Goal: Information Seeking & Learning: Learn about a topic

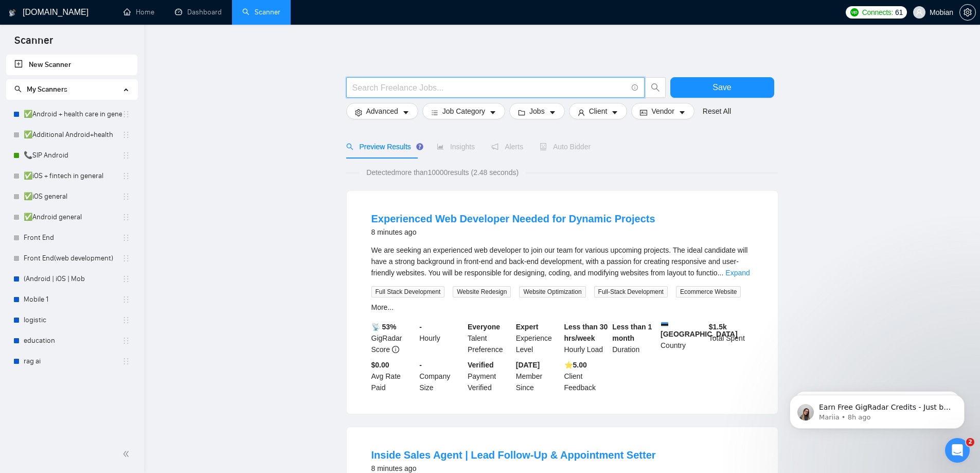
click at [485, 85] on input "text" at bounding box center [489, 87] width 275 height 13
click at [423, 74] on div at bounding box center [562, 72] width 432 height 10
click at [404, 91] on input "text" at bounding box center [489, 87] width 275 height 13
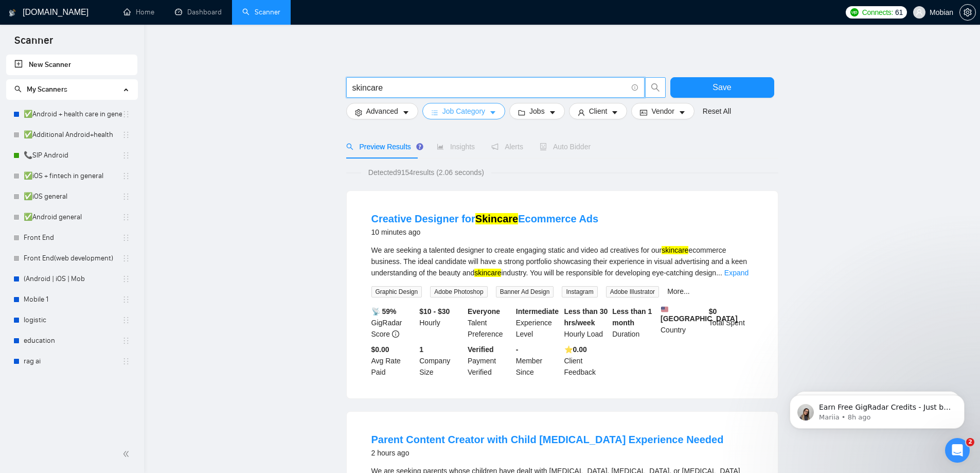
type input "skincare"
click at [457, 115] on span "Job Category" at bounding box center [464, 110] width 43 height 11
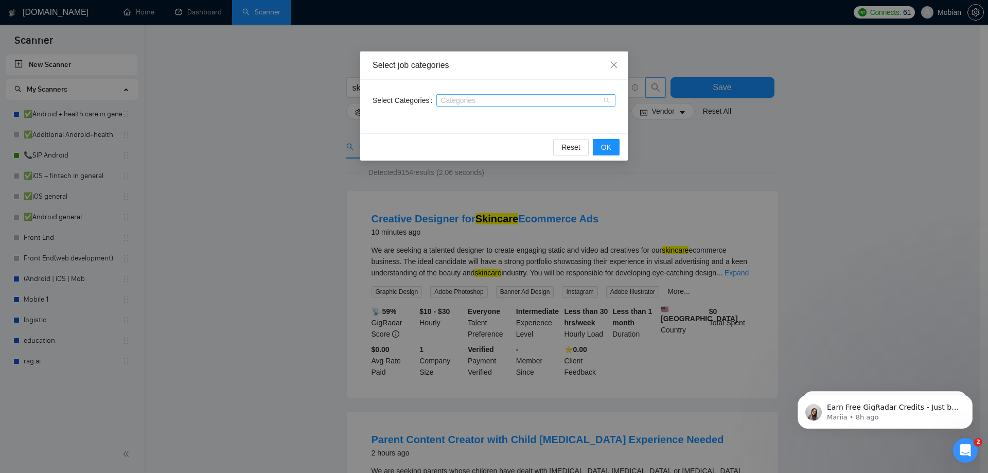
click at [460, 103] on div at bounding box center [521, 100] width 164 height 8
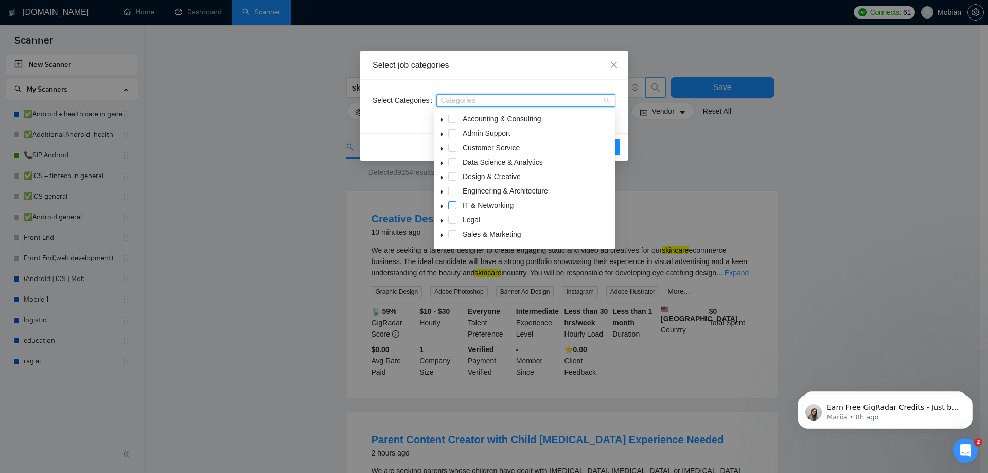
click at [452, 205] on span at bounding box center [452, 205] width 8 height 8
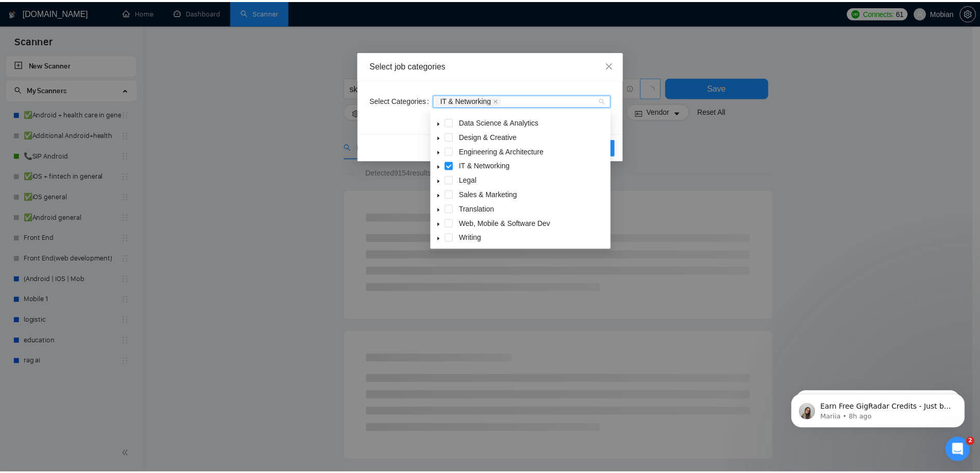
scroll to position [41, 0]
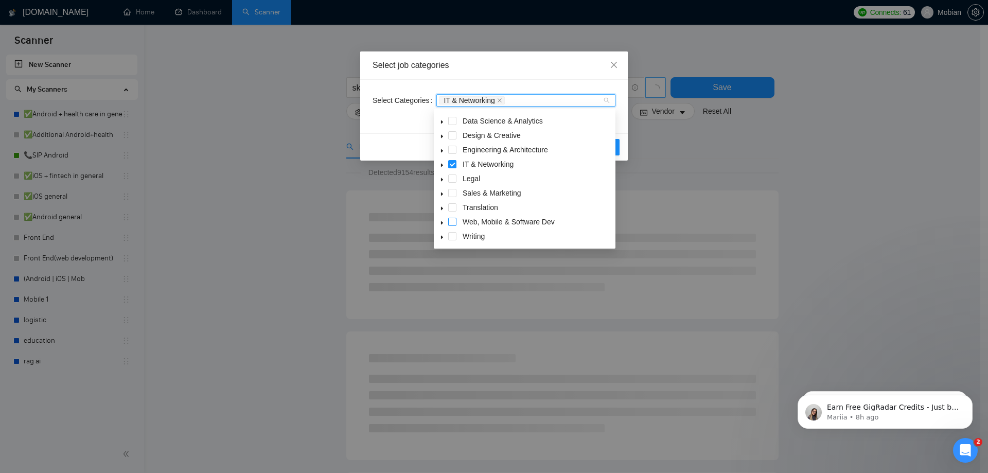
click at [455, 221] on span at bounding box center [452, 222] width 8 height 8
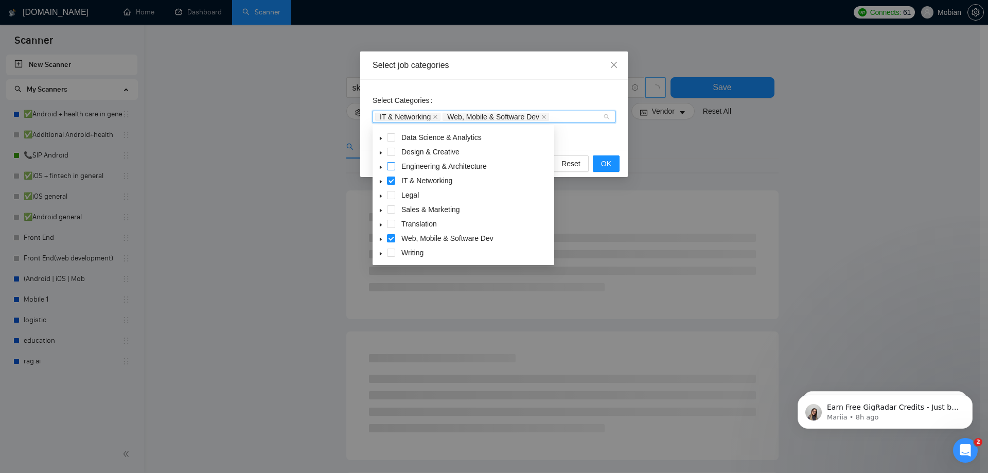
click at [389, 167] on span at bounding box center [391, 166] width 8 height 8
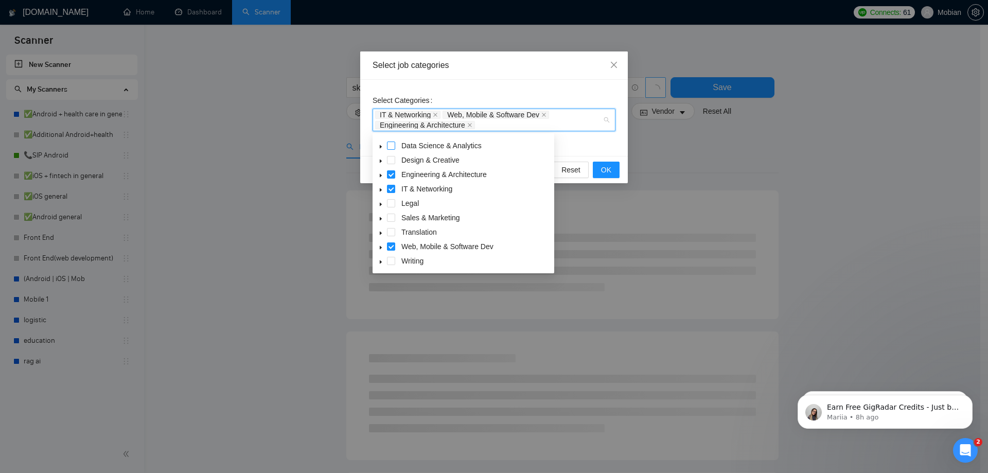
click at [393, 144] on span at bounding box center [391, 146] width 8 height 8
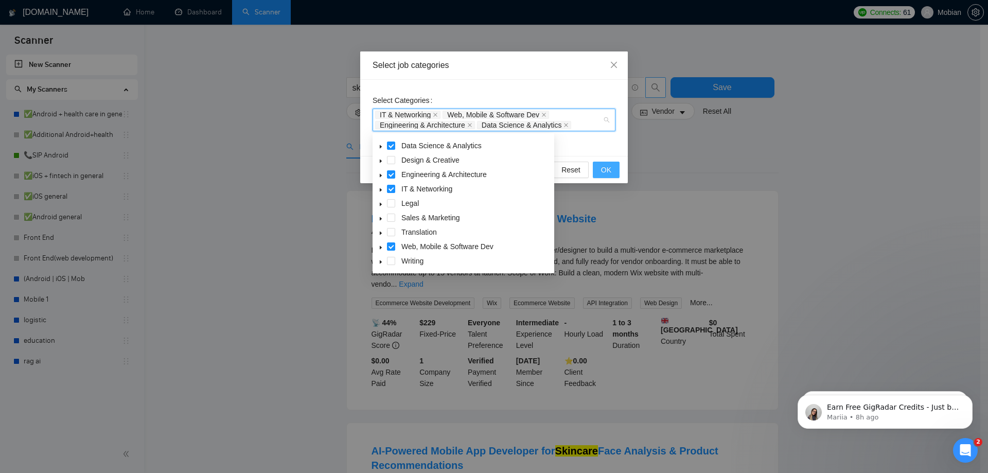
click at [611, 170] on span "OK" at bounding box center [606, 169] width 10 height 11
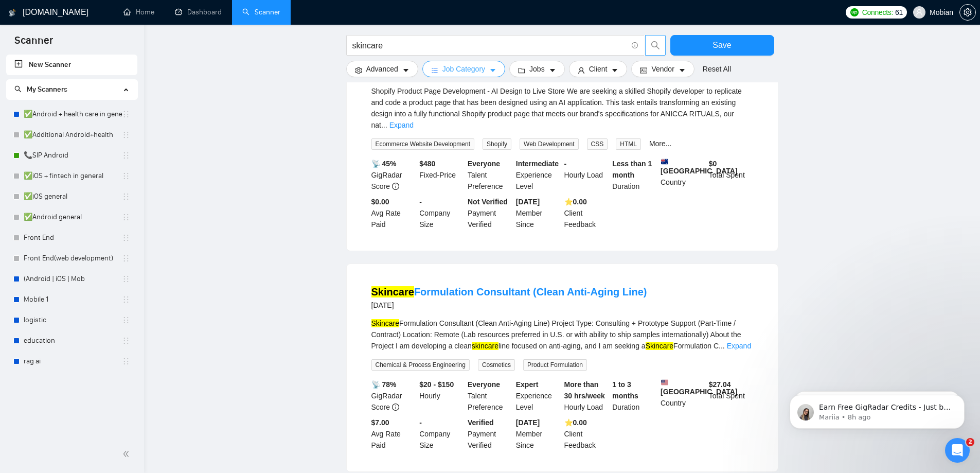
scroll to position [932, 0]
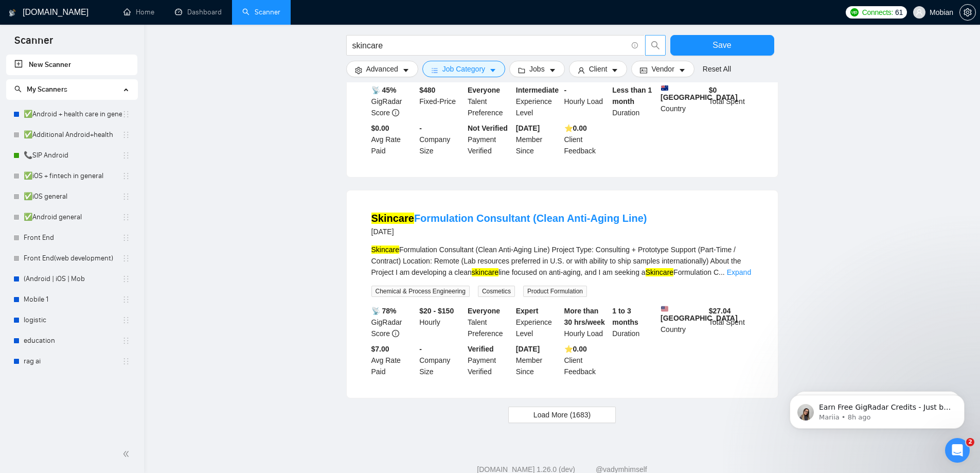
click at [549, 409] on span "Load More (1683)" at bounding box center [562, 414] width 57 height 11
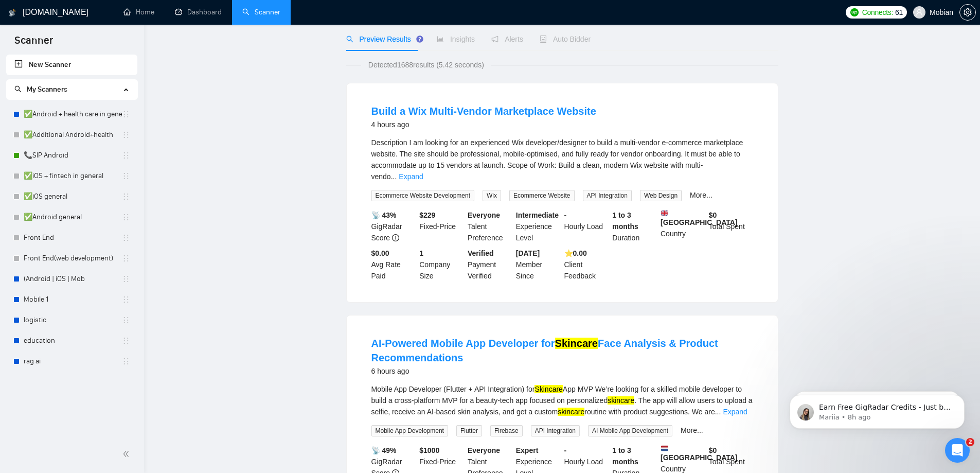
scroll to position [0, 0]
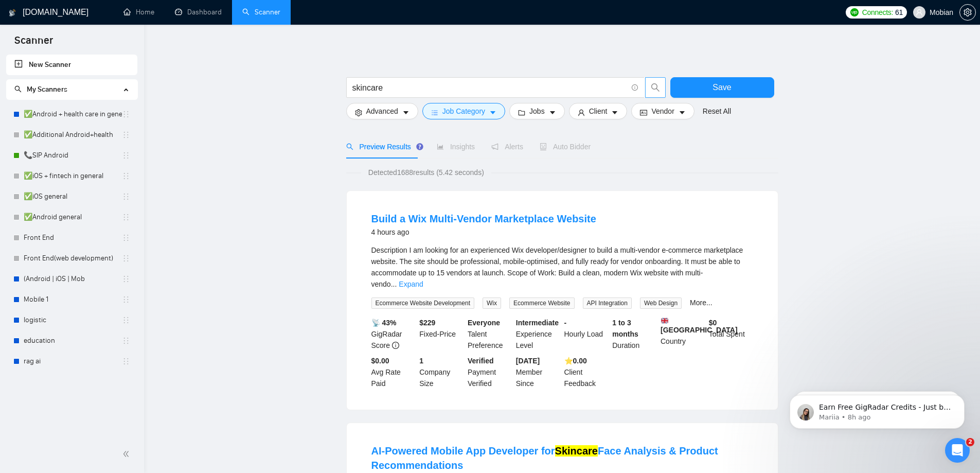
drag, startPoint x: 900, startPoint y: 172, endPoint x: 128, endPoint y: 19, distance: 788.0
click at [889, 413] on p "Mariia • 8h ago" at bounding box center [885, 417] width 133 height 9
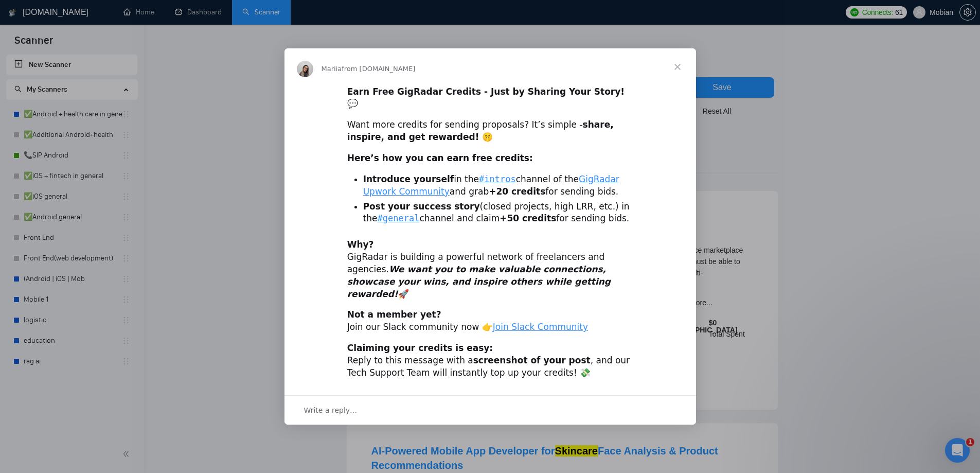
click at [877, 138] on div "Intercom messenger" at bounding box center [490, 236] width 980 height 473
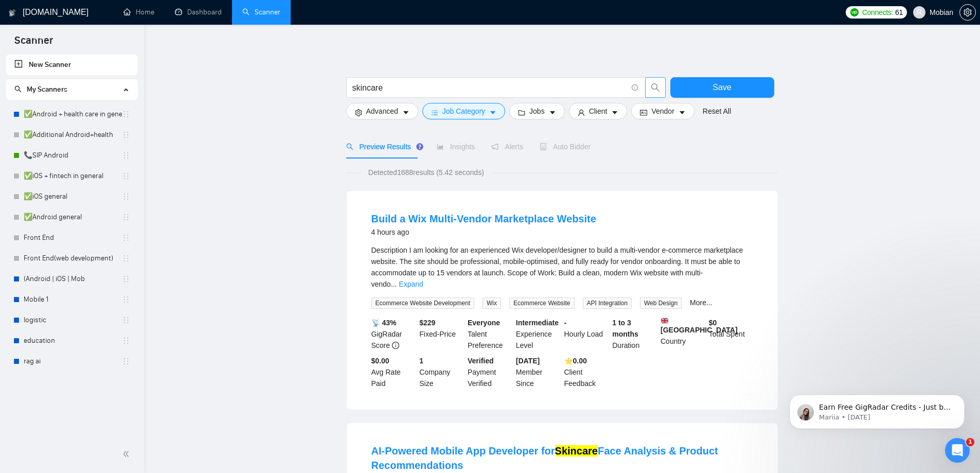
click at [866, 13] on span "Connects:" at bounding box center [877, 12] width 31 height 11
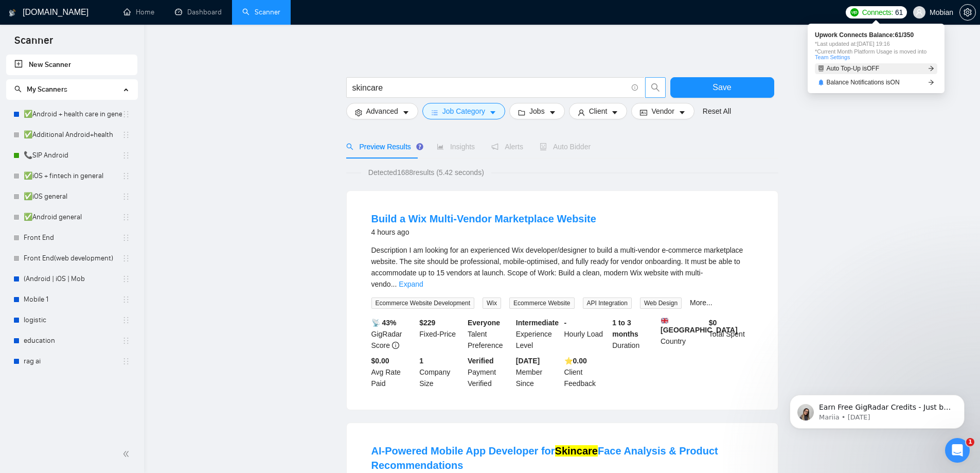
click at [839, 67] on span "Auto Top-Up is OFF" at bounding box center [853, 68] width 53 height 6
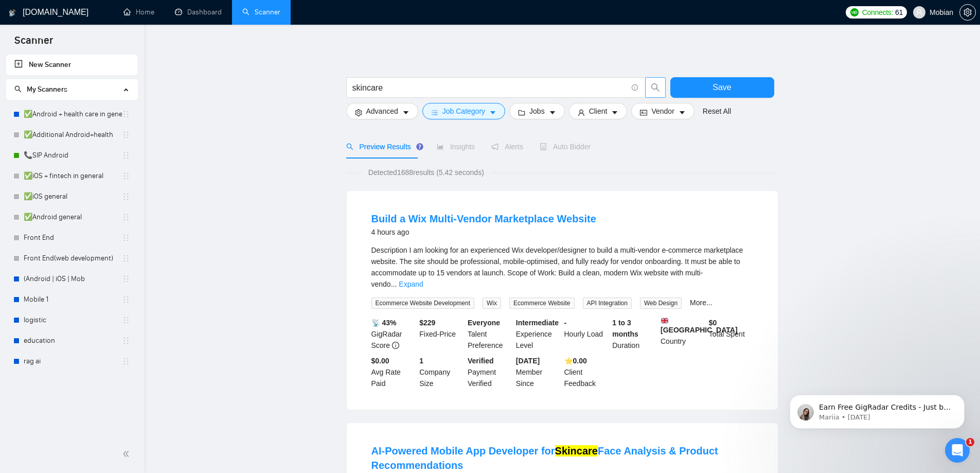
drag, startPoint x: 241, startPoint y: 178, endPoint x: 232, endPoint y: 161, distance: 19.3
